Goal: Task Accomplishment & Management: Use online tool/utility

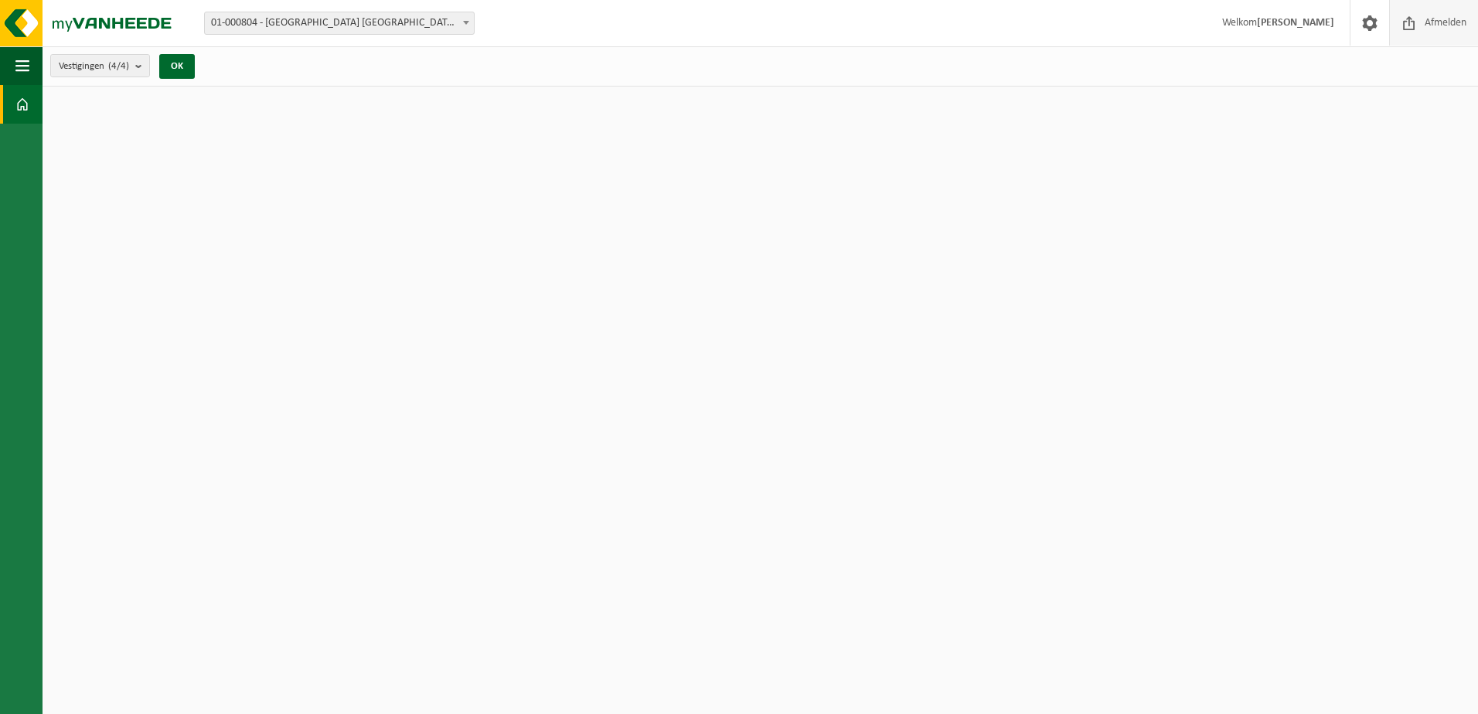
click at [1442, 21] on span "Afmelden" at bounding box center [1445, 23] width 49 height 46
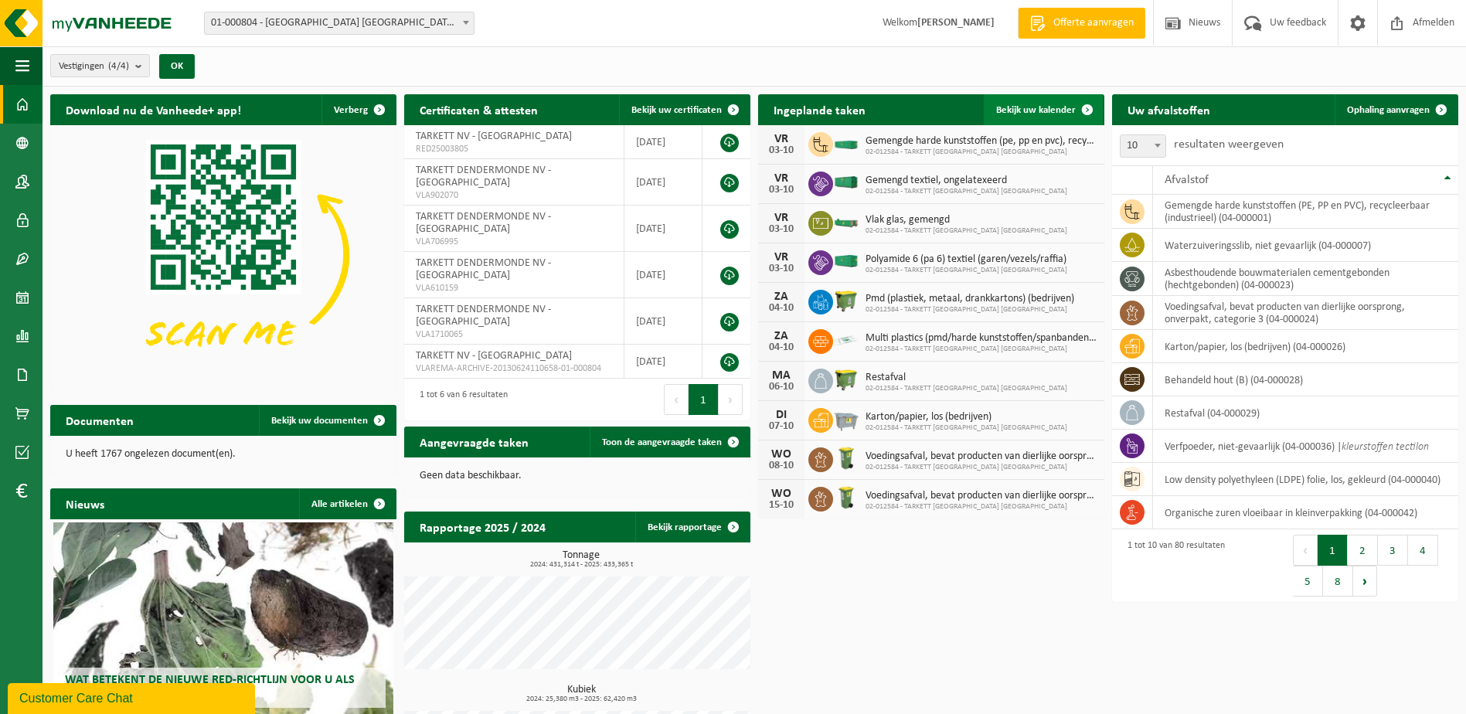
click at [1044, 111] on span "Bekijk uw kalender" at bounding box center [1036, 110] width 80 height 10
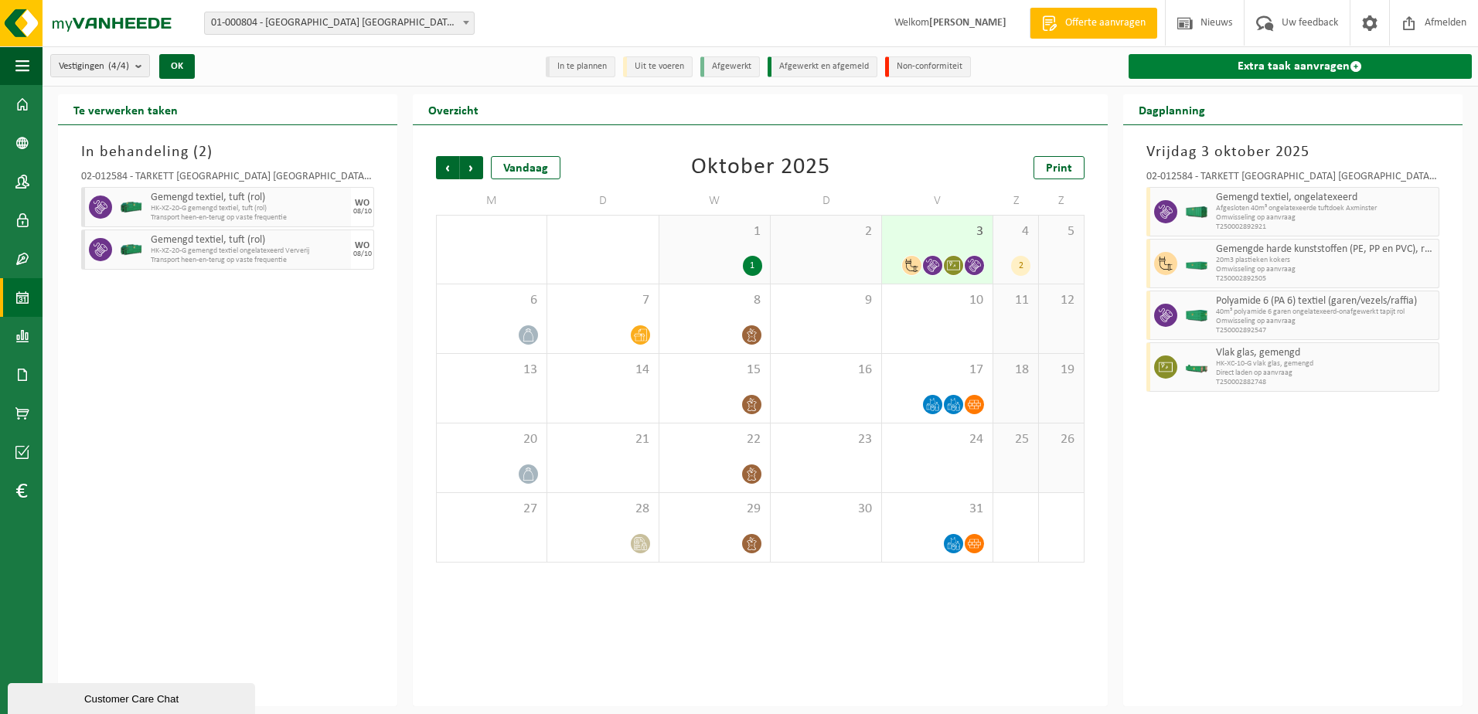
click at [1266, 67] on link "Extra taak aanvragen" at bounding box center [1300, 66] width 343 height 25
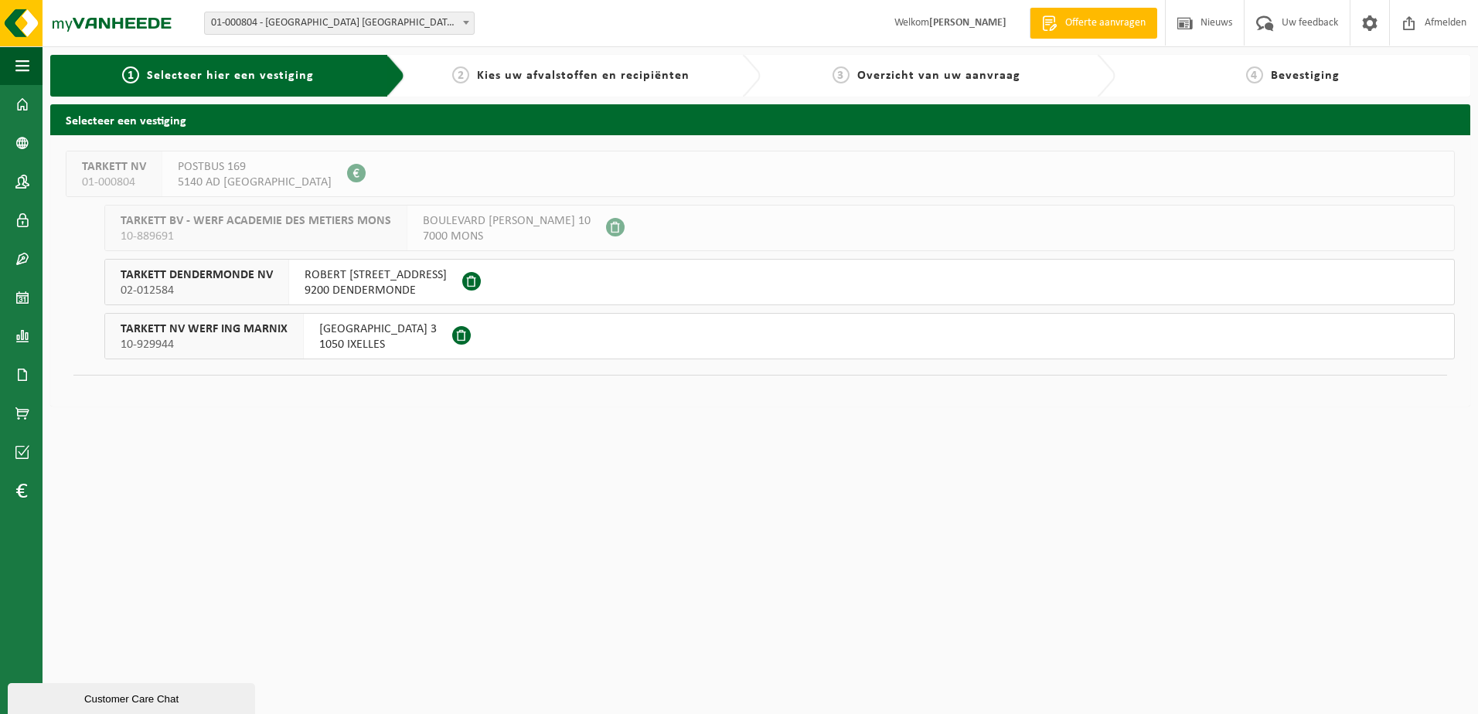
click at [322, 22] on span "01-000804 - [GEOGRAPHIC_DATA] [GEOGRAPHIC_DATA] - [GEOGRAPHIC_DATA]" at bounding box center [339, 23] width 269 height 22
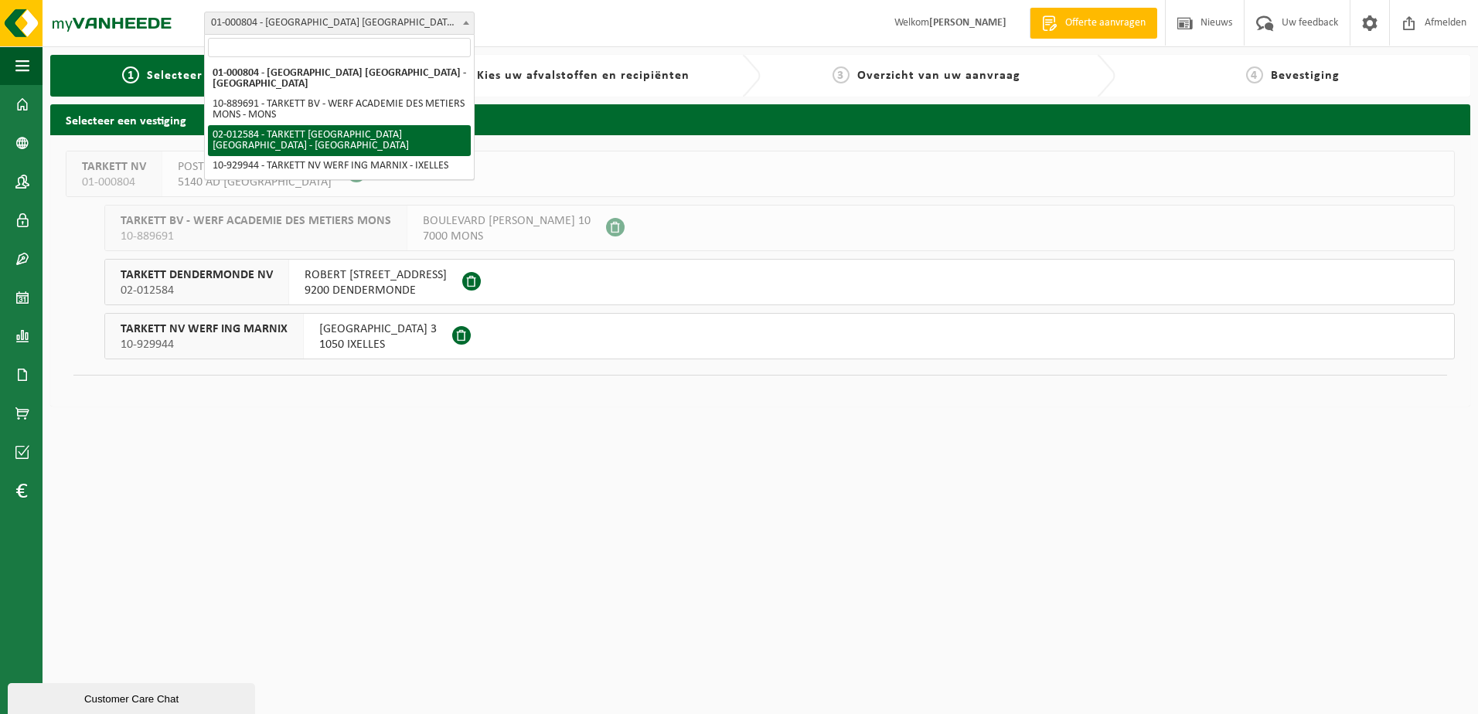
select select "2436"
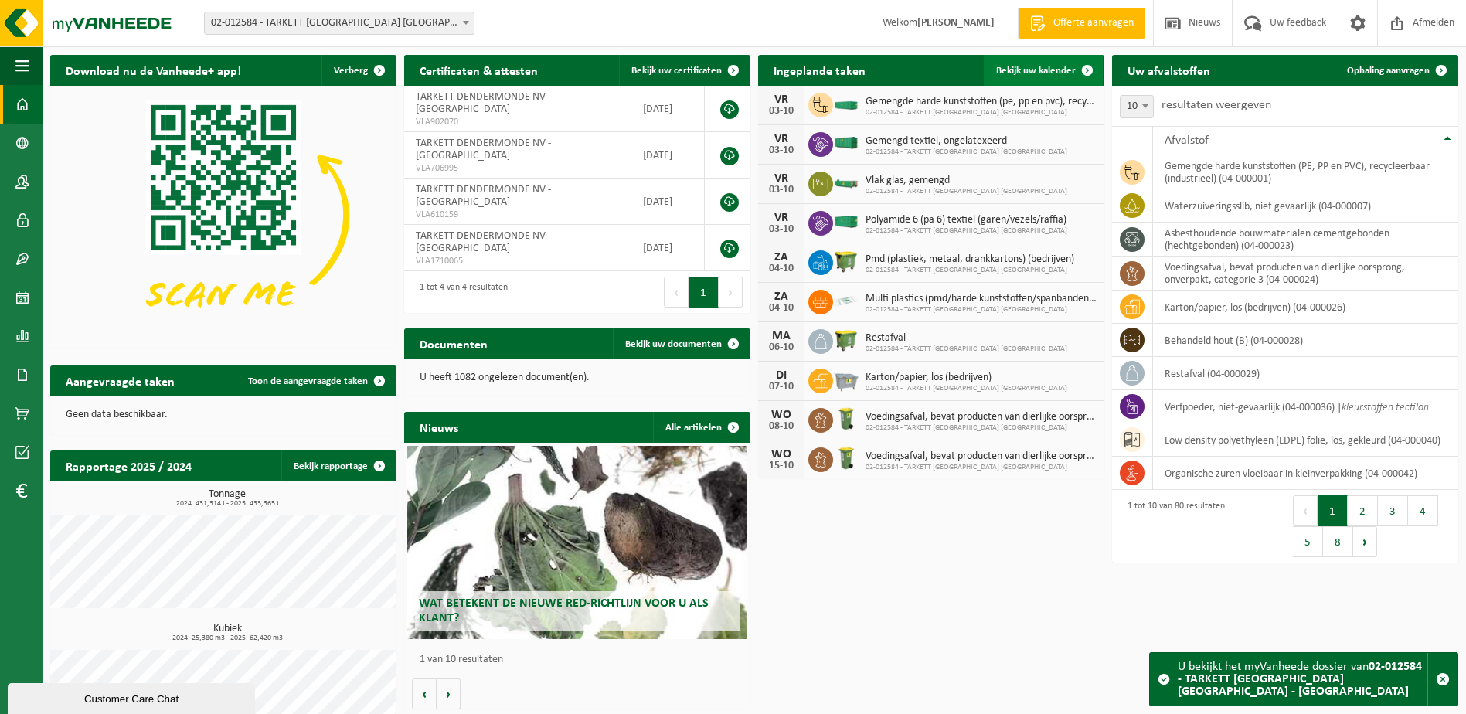
click at [1020, 72] on span "Bekijk uw kalender" at bounding box center [1036, 71] width 80 height 10
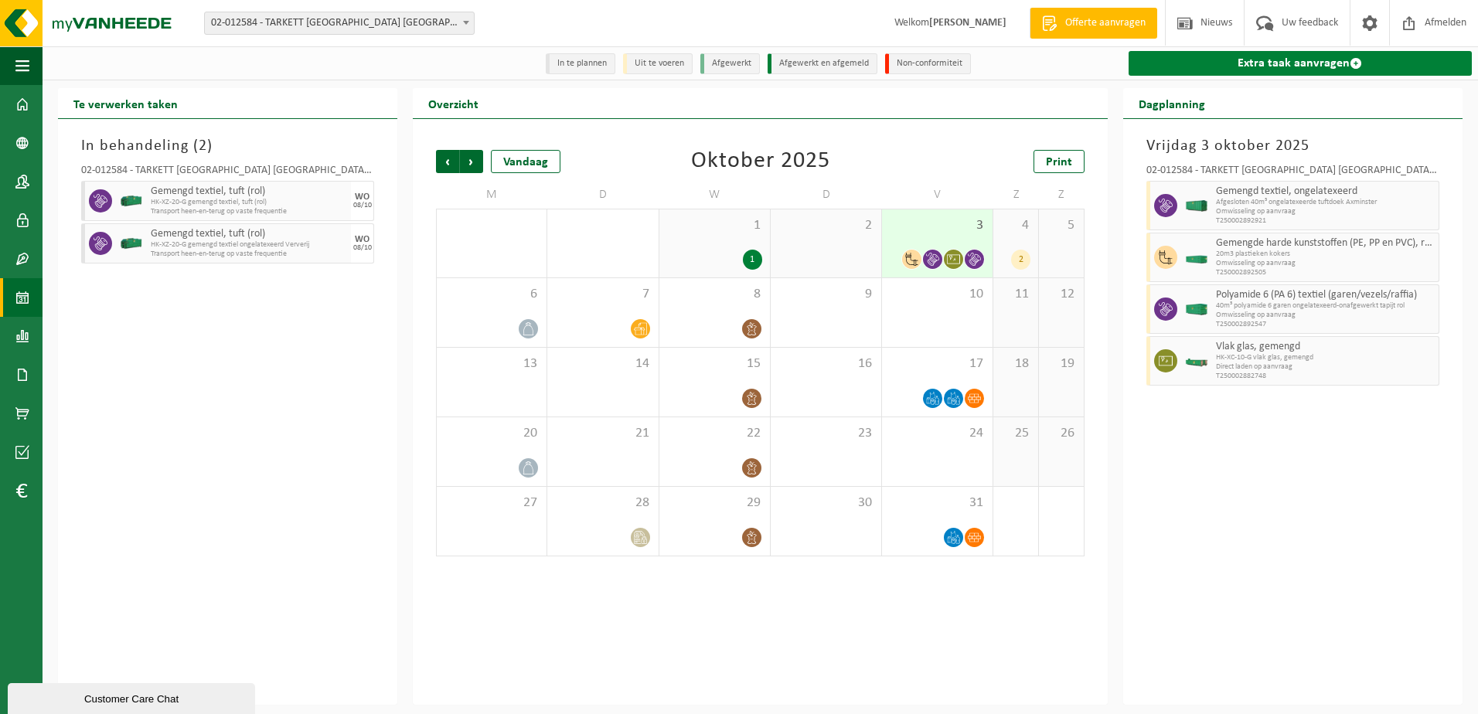
click at [1273, 64] on link "Extra taak aanvragen" at bounding box center [1300, 63] width 343 height 25
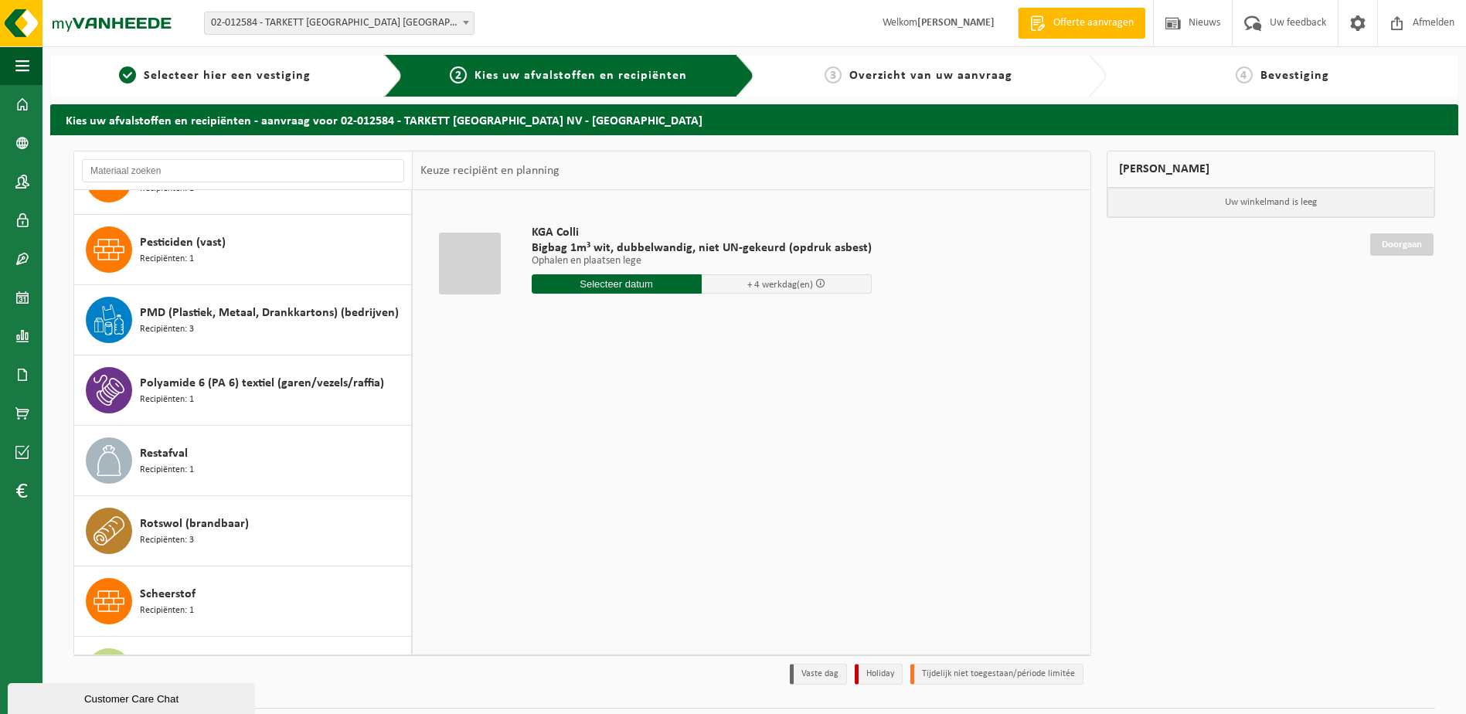
scroll to position [3710, 0]
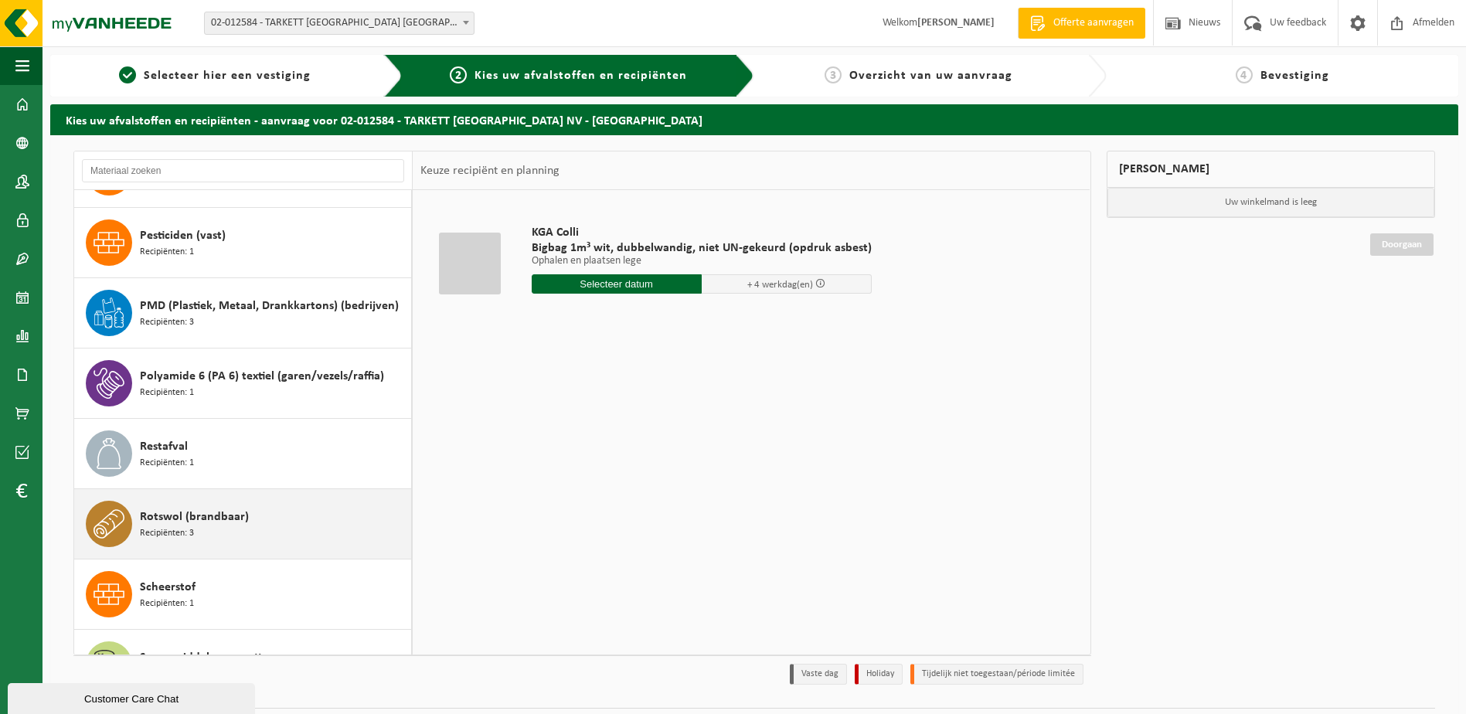
click at [271, 514] on div "Rotswol (brandbaar) Recipiënten: 3" at bounding box center [273, 524] width 267 height 46
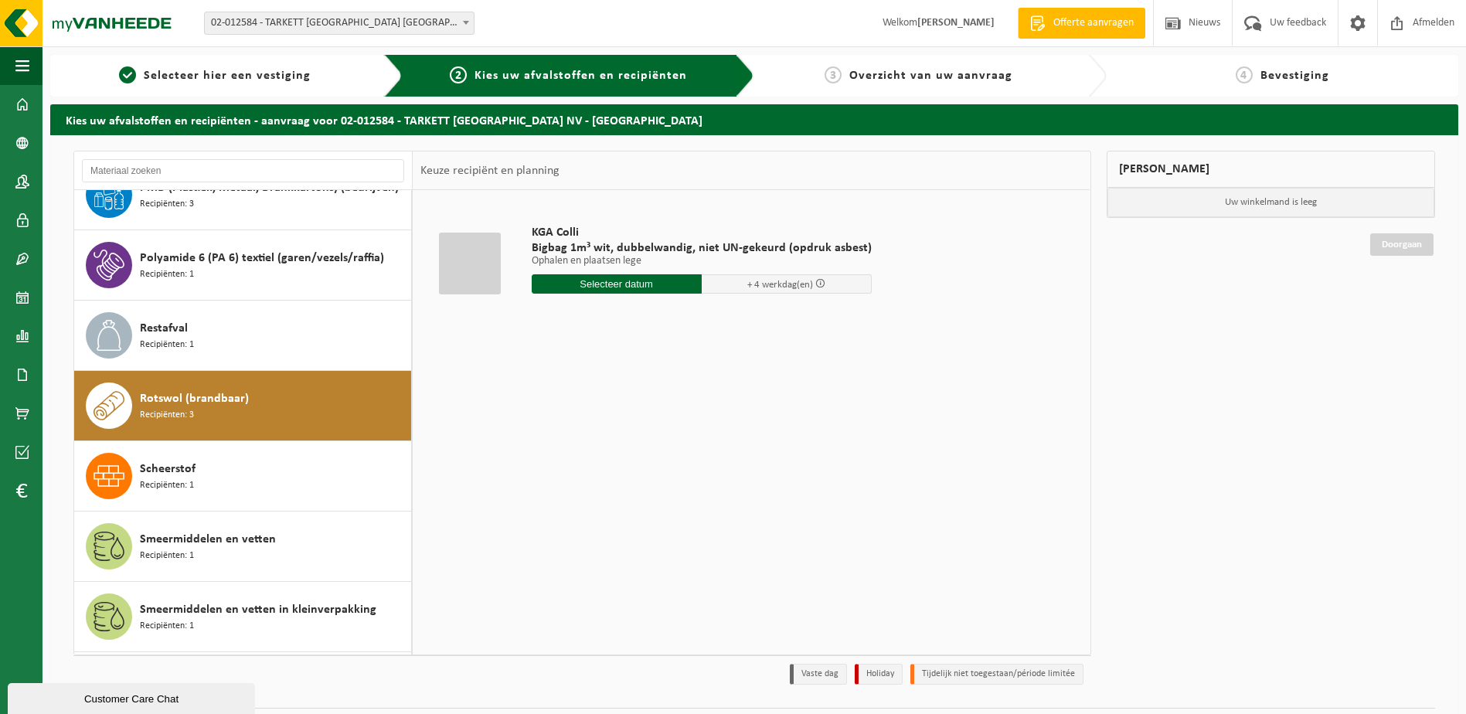
scroll to position [4009, 0]
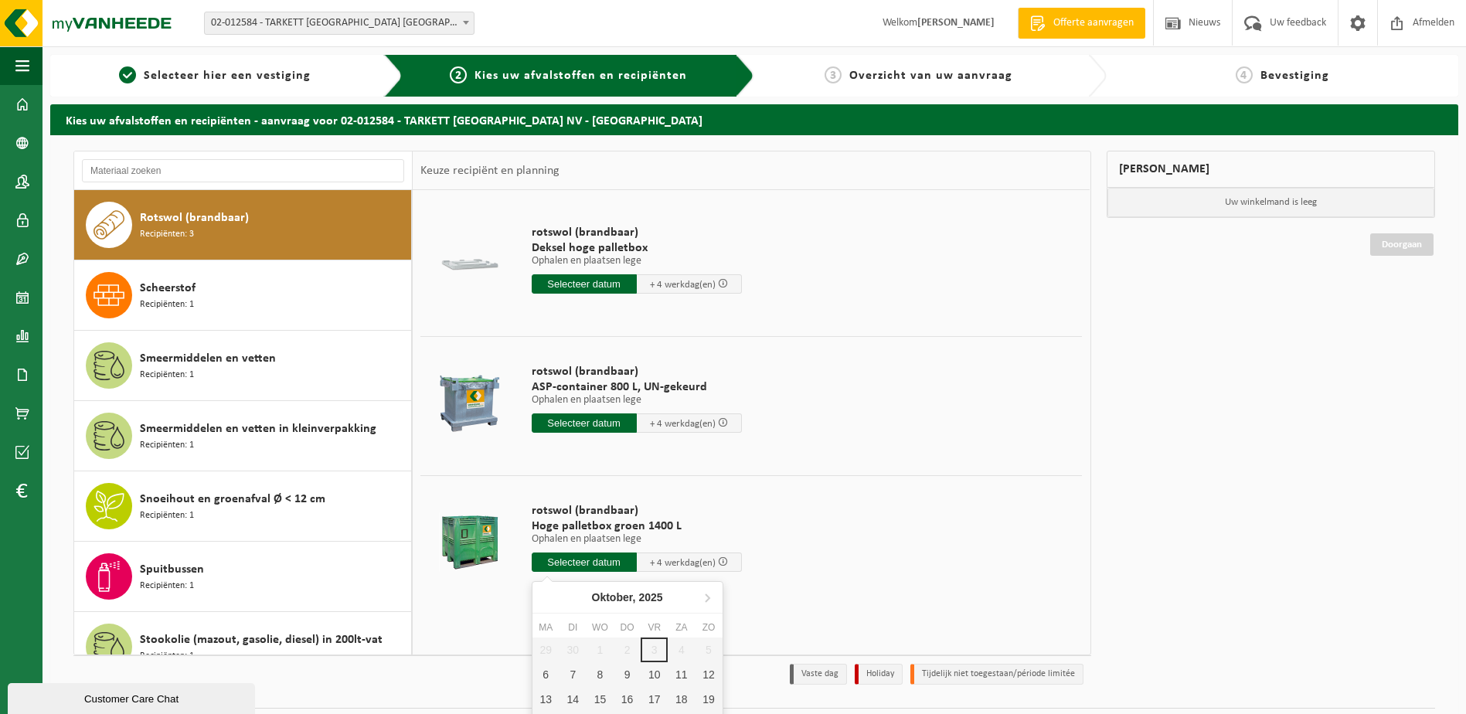
click at [589, 556] on input "text" at bounding box center [584, 562] width 105 height 19
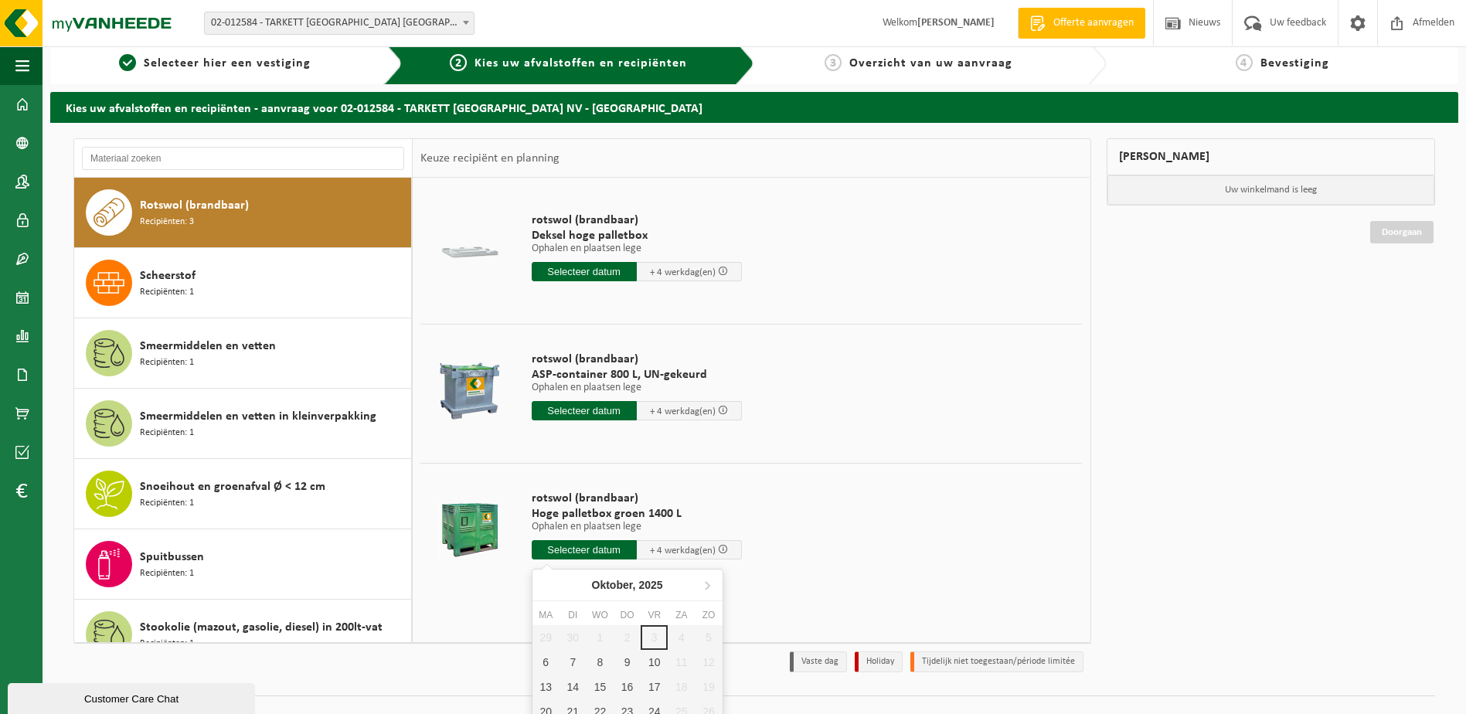
scroll to position [48, 0]
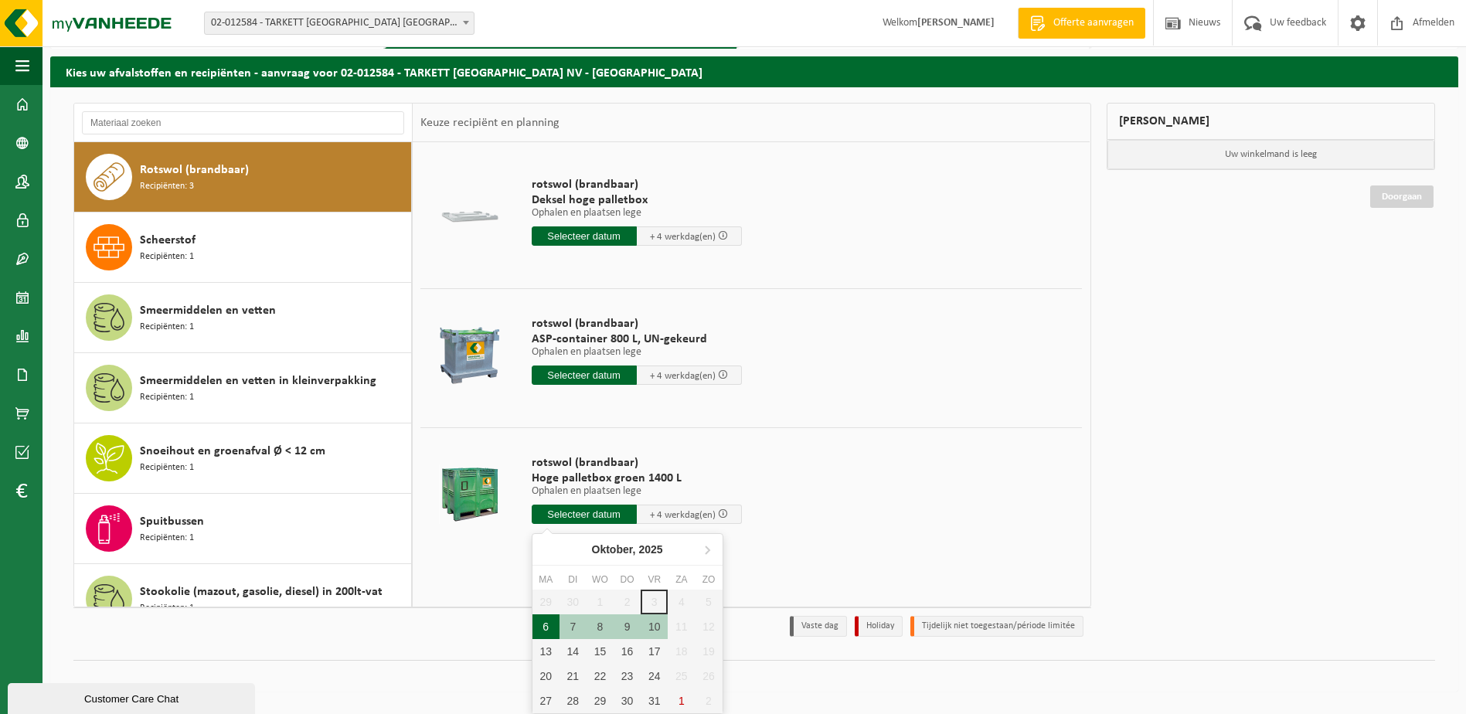
click at [546, 621] on div "6" at bounding box center [546, 627] width 27 height 25
type input "Van 2025-10-06"
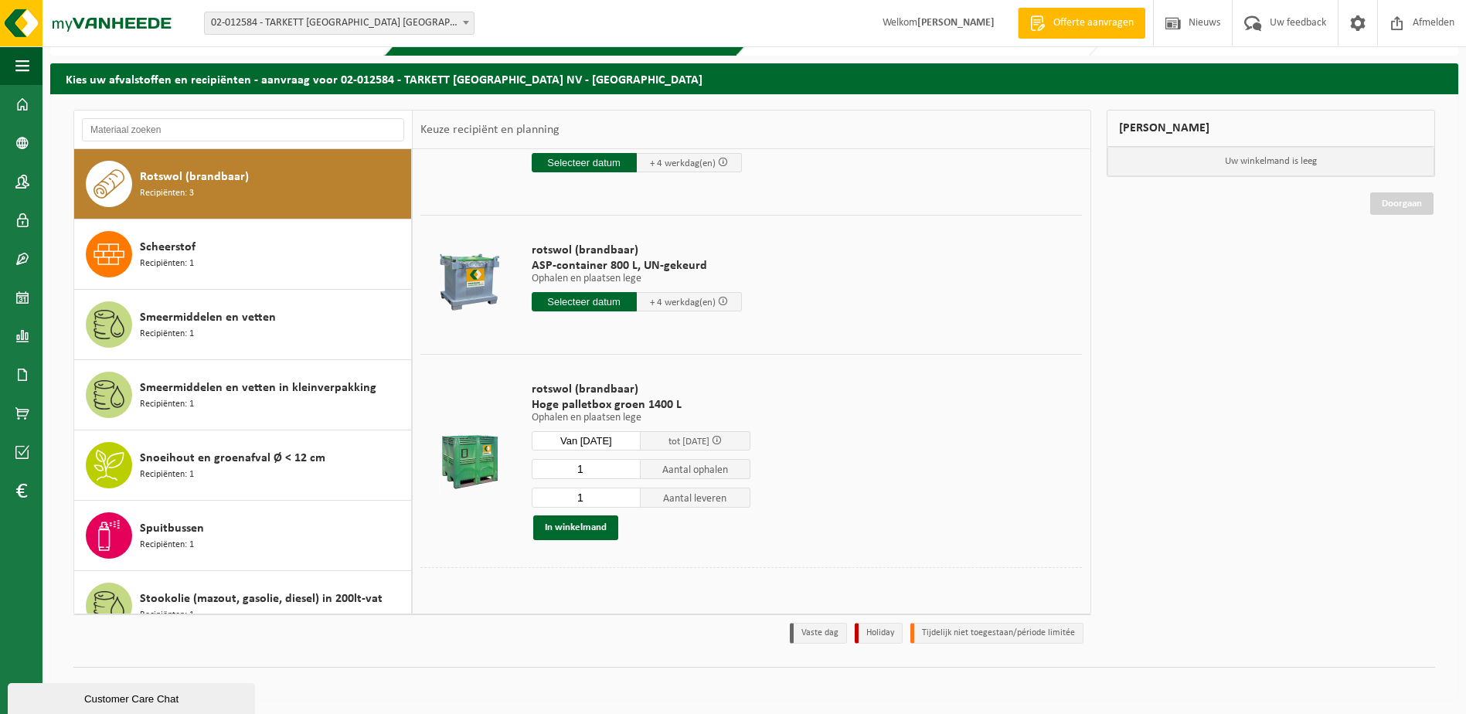
scroll to position [81, 0]
click at [580, 527] on button "In winkelmand" at bounding box center [575, 527] width 85 height 25
